Goal: Task Accomplishment & Management: Manage account settings

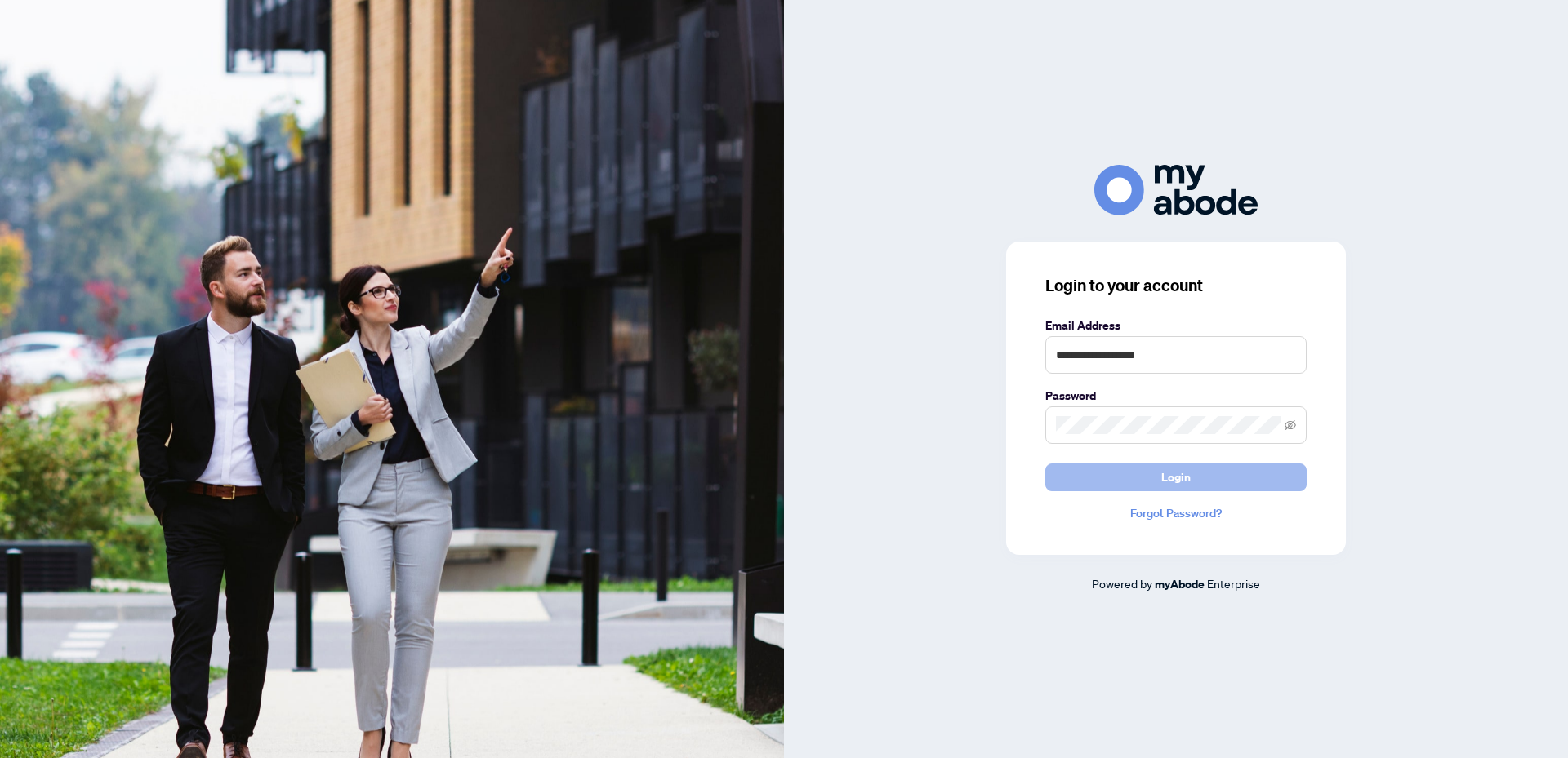
click at [1211, 475] on button "Login" at bounding box center [1176, 477] width 261 height 27
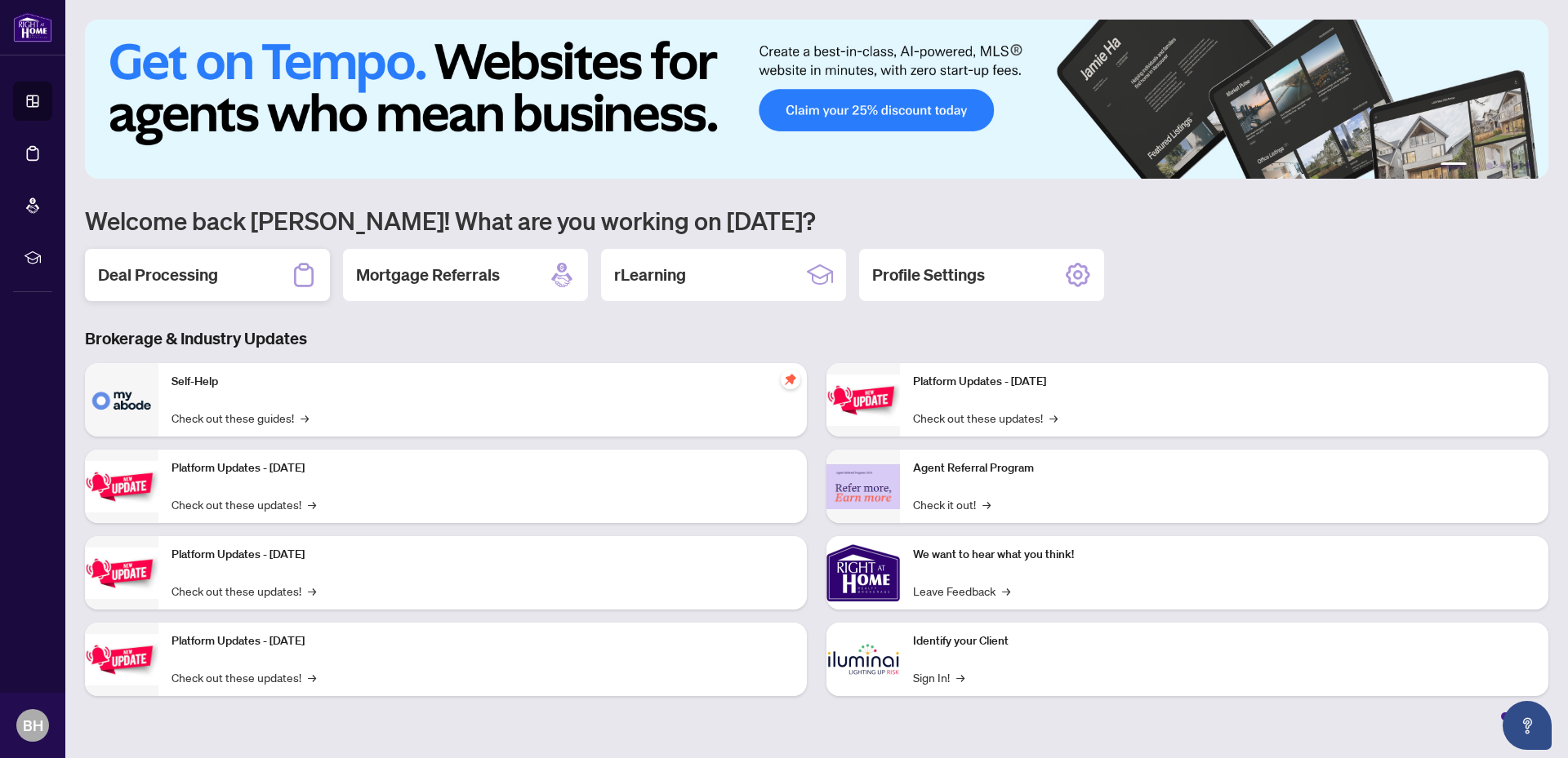
click at [139, 270] on h2 "Deal Processing" at bounding box center [158, 275] width 120 height 23
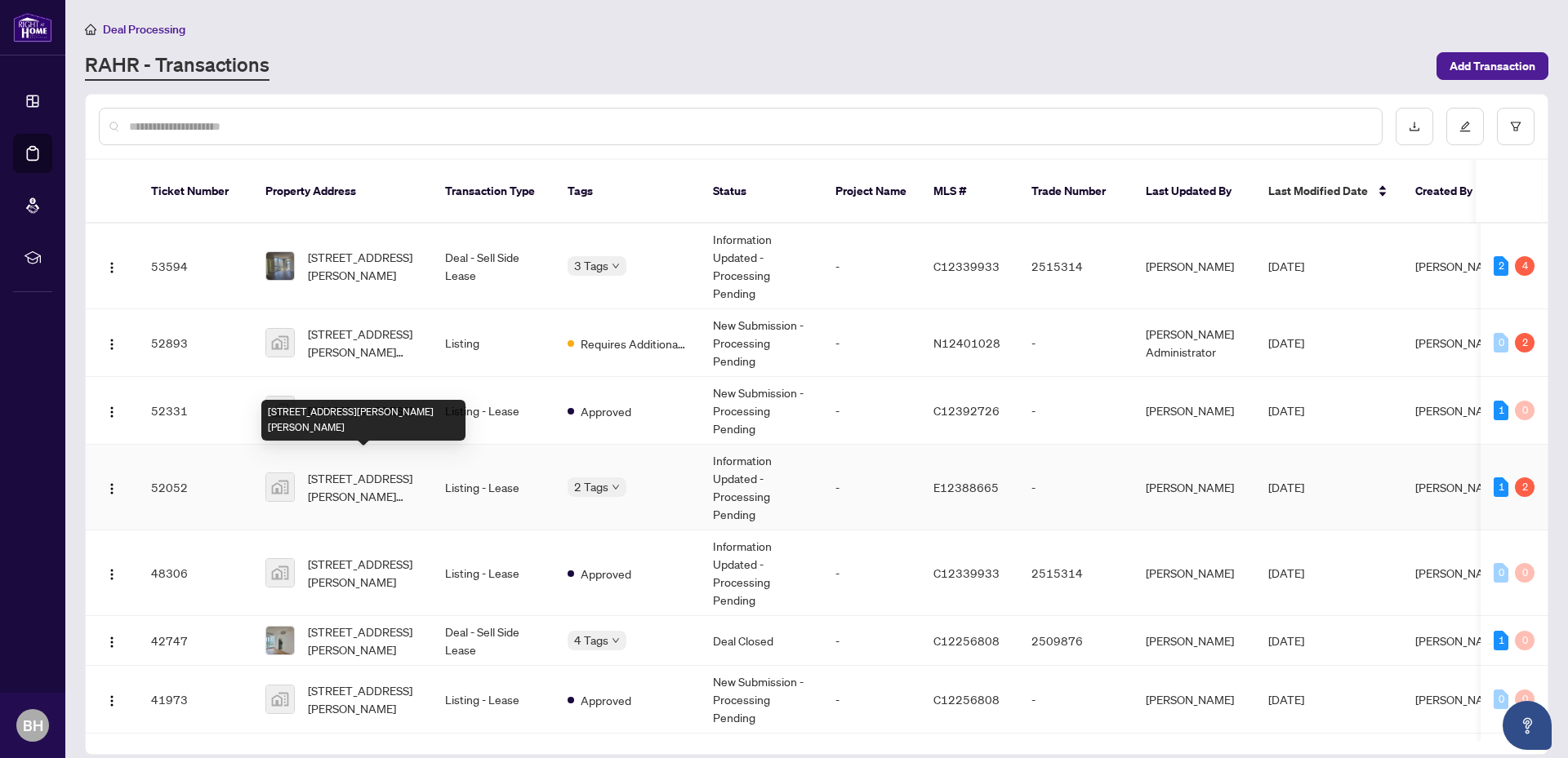
click at [357, 479] on span "20-8 Eaton Park Lane unit 20, Scarborough, ON, Canada" at bounding box center [363, 488] width 111 height 36
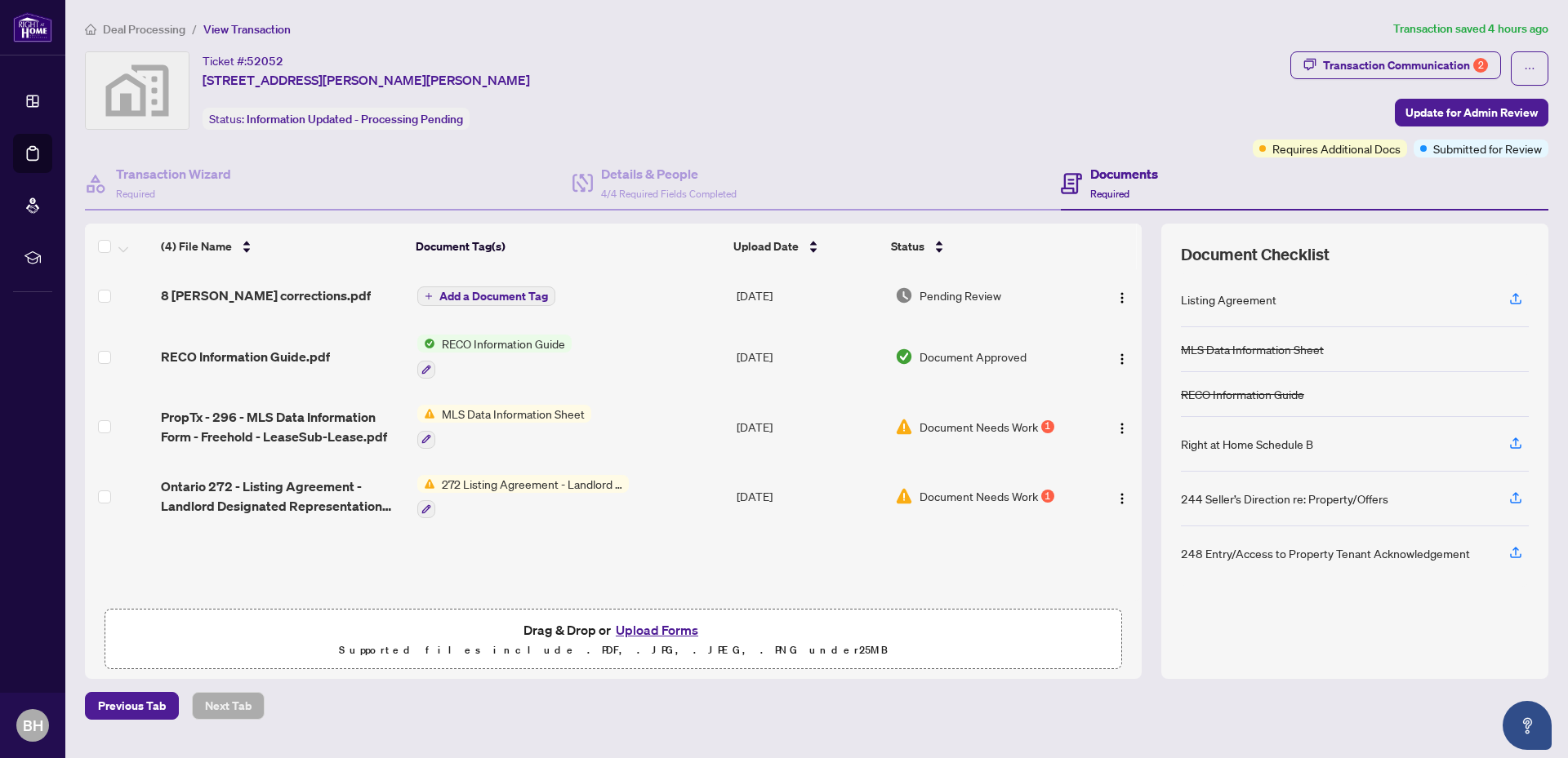
click at [662, 624] on button "Upload Forms" at bounding box center [657, 630] width 93 height 21
click at [651, 627] on button "Upload Forms" at bounding box center [657, 630] width 93 height 21
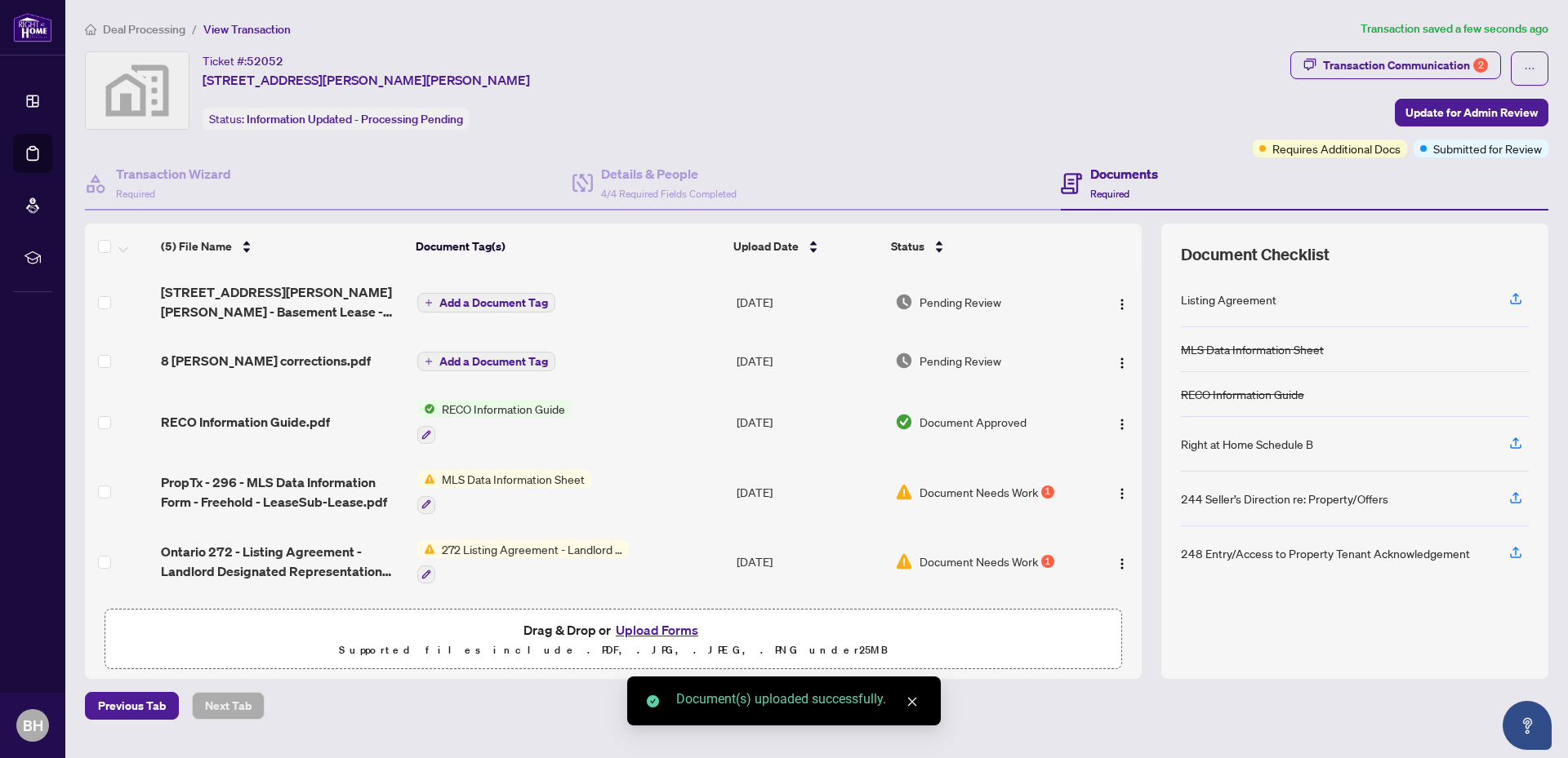
click at [469, 302] on span "Add a Document Tag" at bounding box center [494, 302] width 109 height 11
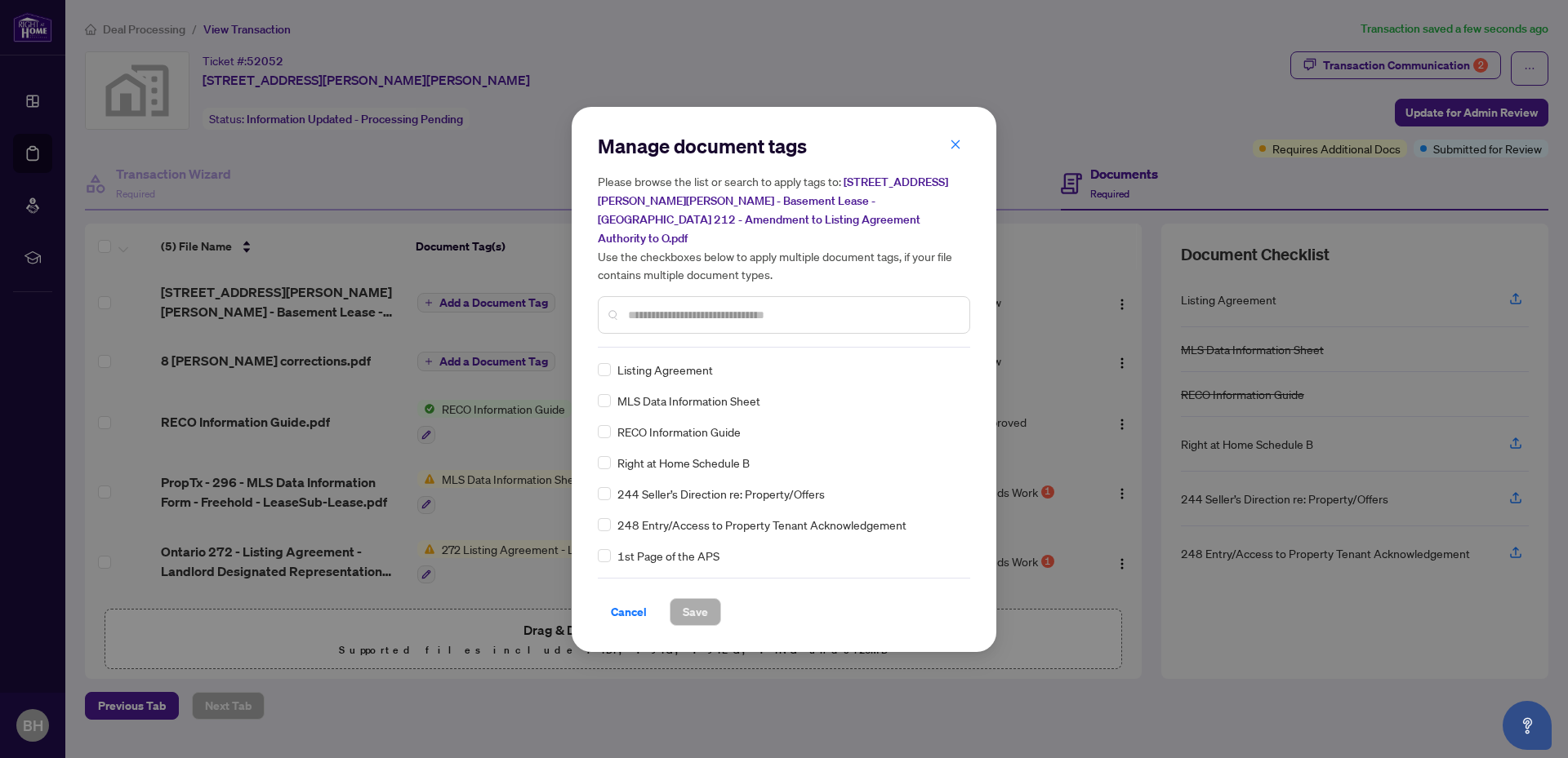
click at [722, 306] on input "text" at bounding box center [792, 315] width 328 height 18
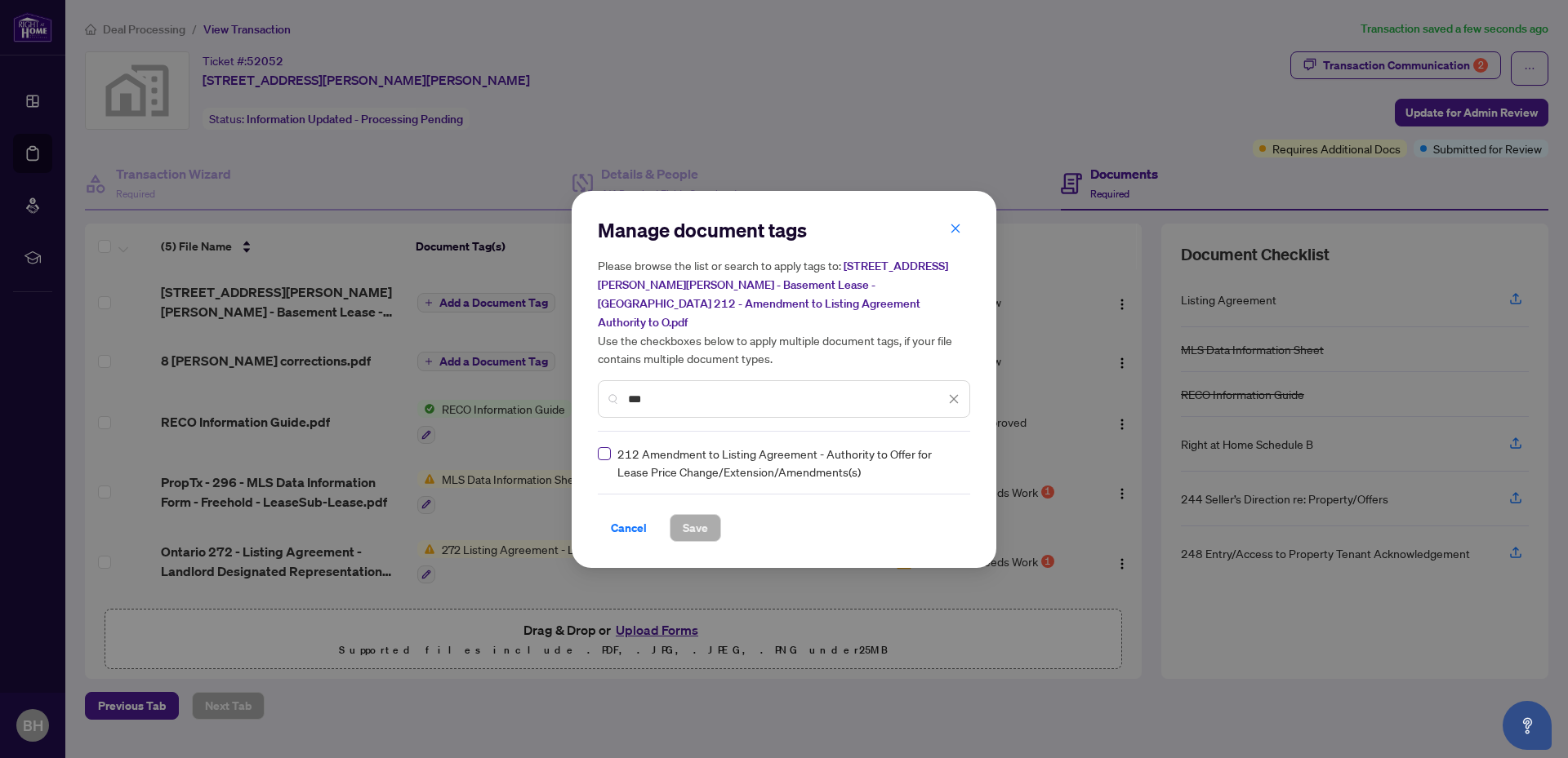
type input "***"
click at [691, 521] on span "Save" at bounding box center [695, 528] width 26 height 26
